Goal: Task Accomplishment & Management: Use online tool/utility

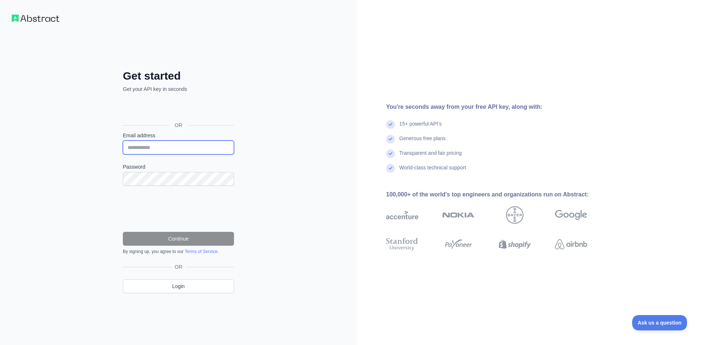
click at [171, 147] on input "Email address" at bounding box center [178, 148] width 111 height 14
type input "**********"
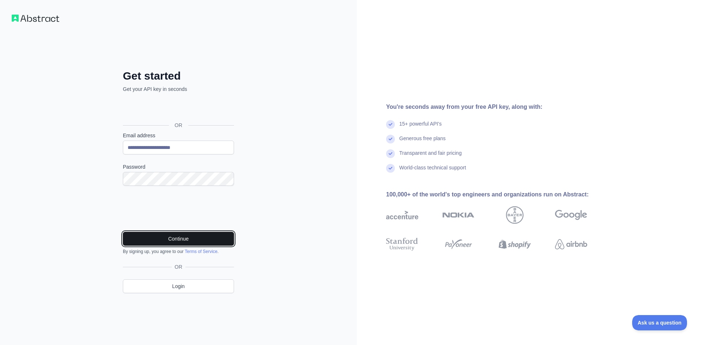
click at [165, 240] on button "Continue" at bounding box center [178, 239] width 111 height 14
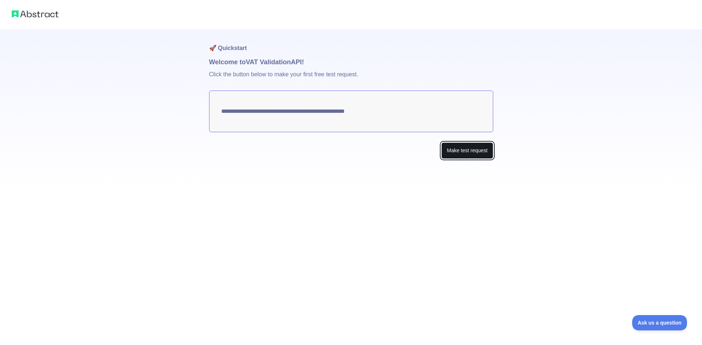
click at [461, 150] on button "Make test request" at bounding box center [467, 151] width 52 height 16
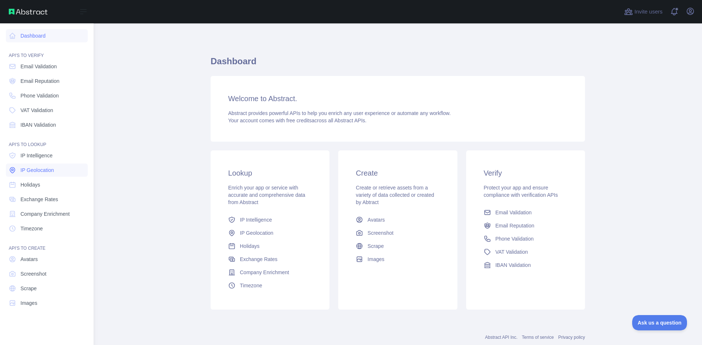
click at [47, 170] on span "IP Geolocation" at bounding box center [37, 170] width 34 height 7
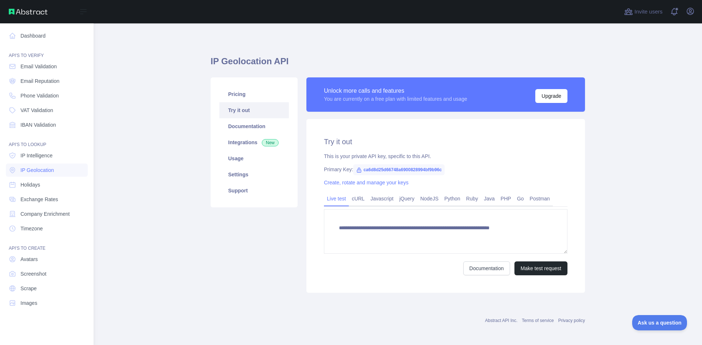
type textarea "**********"
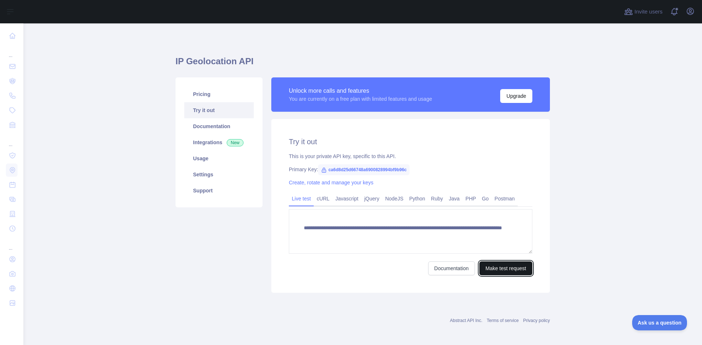
click at [499, 272] on button "Make test request" at bounding box center [505, 269] width 53 height 14
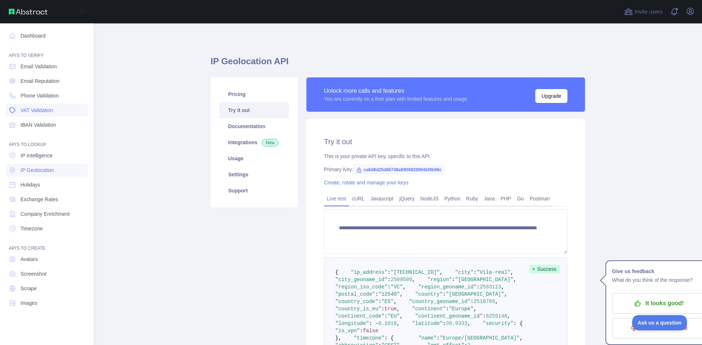
click at [42, 110] on span "VAT Validation" at bounding box center [36, 110] width 33 height 7
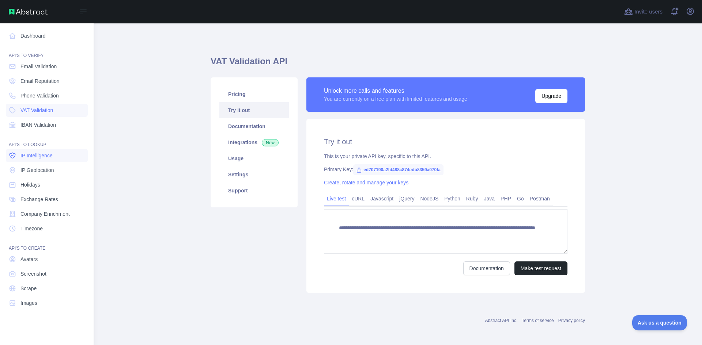
click at [44, 156] on span "IP Intelligence" at bounding box center [36, 155] width 32 height 7
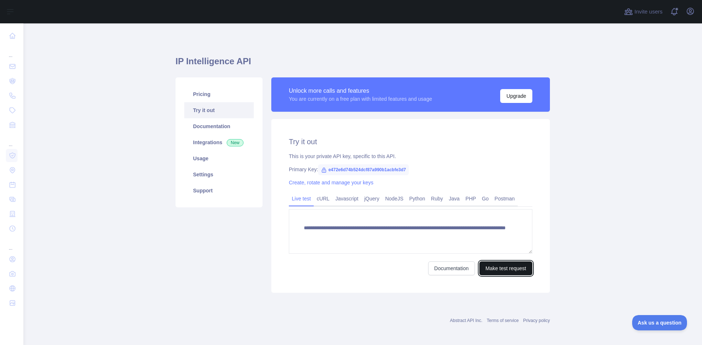
click at [509, 270] on button "Make test request" at bounding box center [505, 269] width 53 height 14
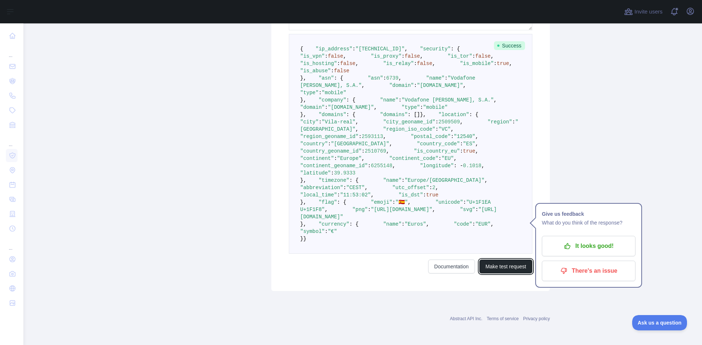
scroll to position [256, 0]
